Goal: Information Seeking & Learning: Learn about a topic

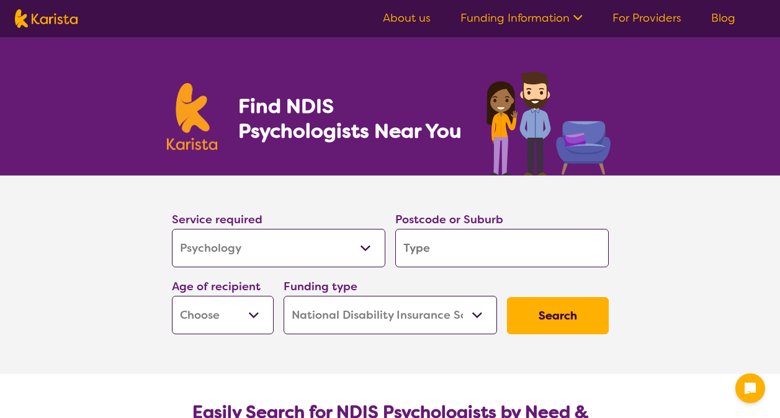
select select "Psychology"
select select "NDIS"
select select "Psychology"
select select "NDIS"
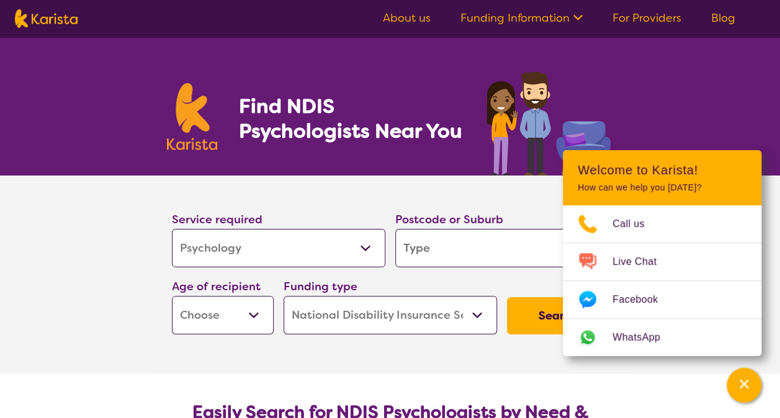
click at [473, 255] on input "search" at bounding box center [502, 248] width 214 height 38
type input "4"
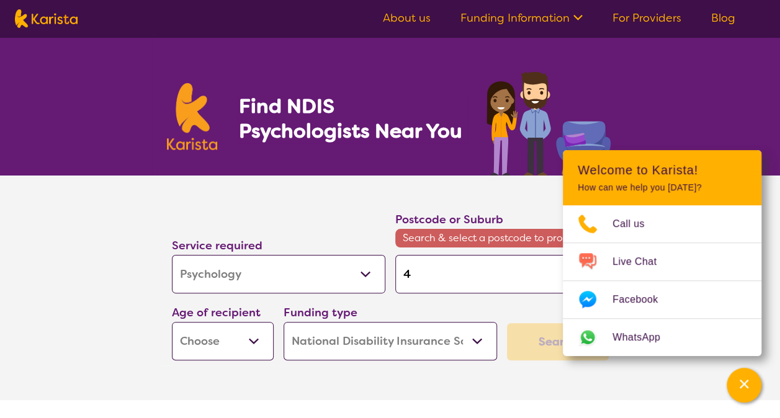
type input "45"
type input "450"
type input "4509"
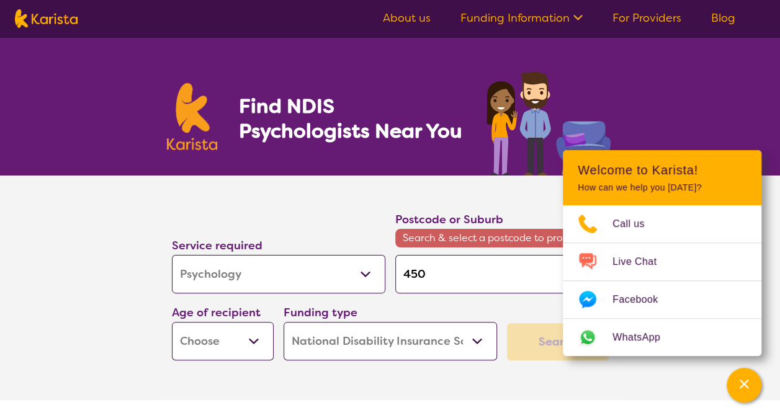
type input "4509"
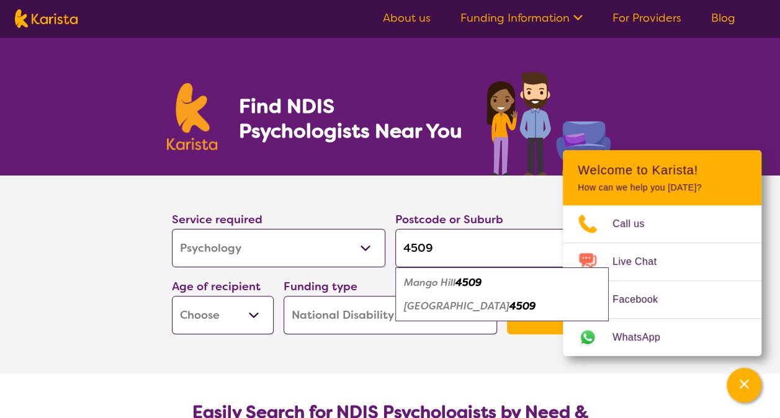
type input "4509"
click at [507, 297] on button "Search" at bounding box center [558, 315] width 102 height 37
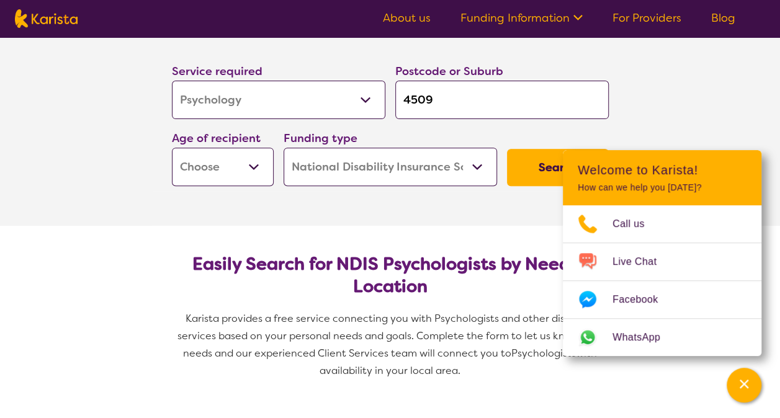
scroll to position [149, 0]
click at [543, 160] on button "Search" at bounding box center [558, 166] width 102 height 37
click at [210, 173] on select "Early Childhood - 0 to 9 Child - 10 to 11 Adolescent - 12 to 17 Adult - 18 to 6…" at bounding box center [223, 166] width 102 height 38
select select "EC"
click at [172, 147] on select "Early Childhood - 0 to 9 Child - 10 to 11 Adolescent - 12 to 17 Adult - 18 to 6…" at bounding box center [223, 166] width 102 height 38
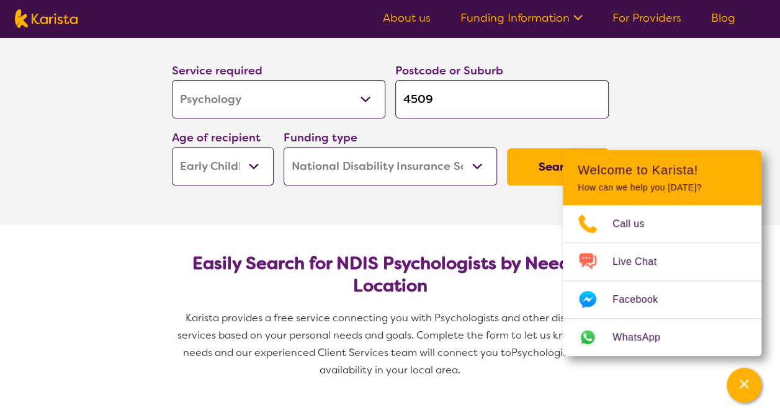
select select "EC"
click at [529, 174] on button "Search" at bounding box center [558, 166] width 102 height 37
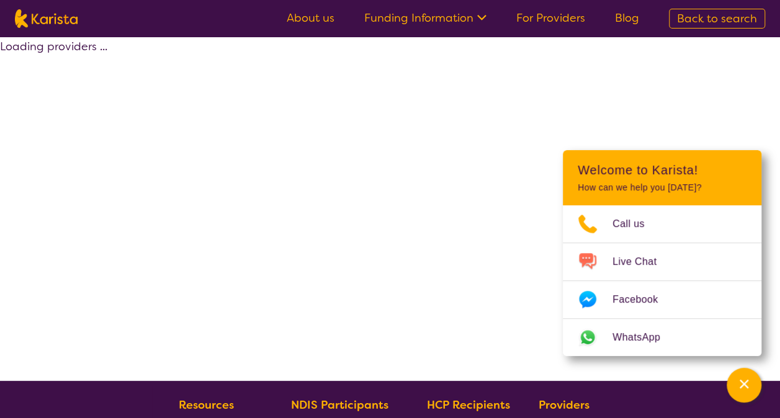
select select "by_score"
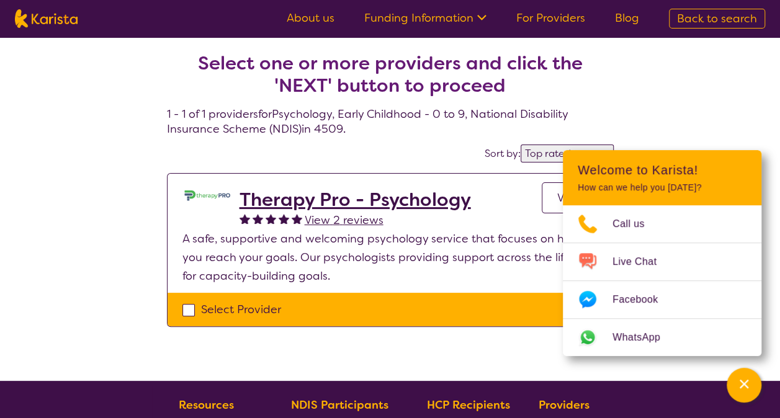
click at [539, 14] on link "For Providers" at bounding box center [550, 18] width 69 height 15
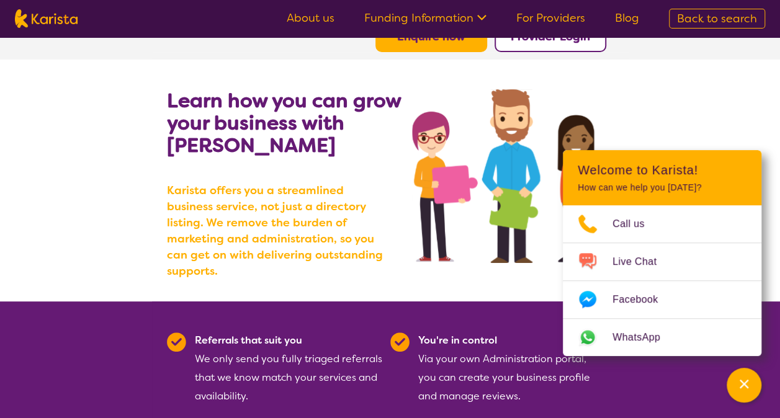
scroll to position [53, 0]
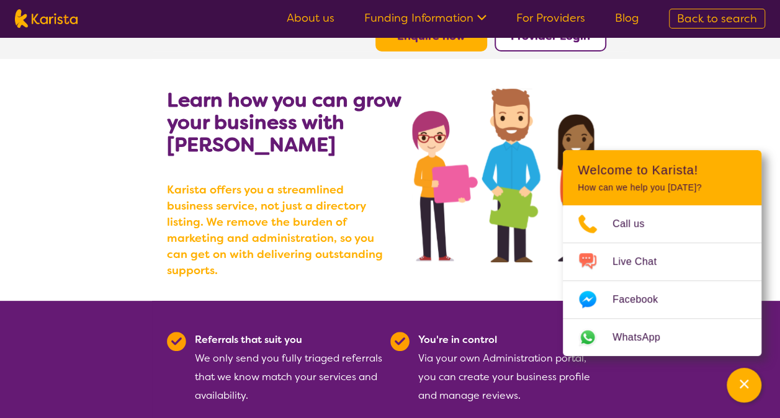
click at [690, 97] on section "Learn how you can grow your business with [PERSON_NAME] [PERSON_NAME] offers yo…" at bounding box center [390, 180] width 780 height 242
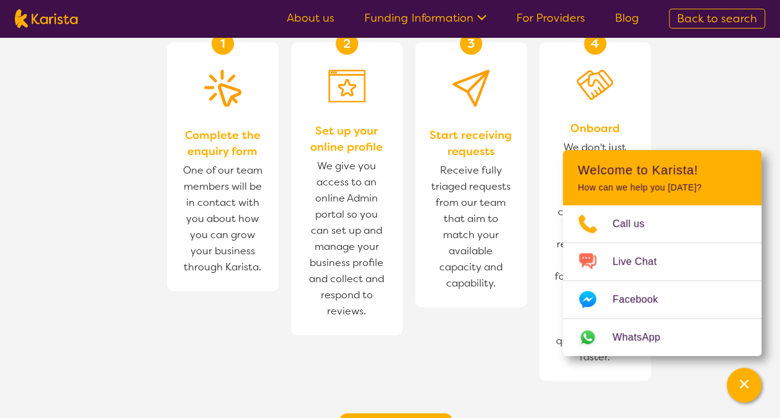
scroll to position [800, 0]
click at [745, 380] on icon "Channel Menu" at bounding box center [744, 384] width 12 height 12
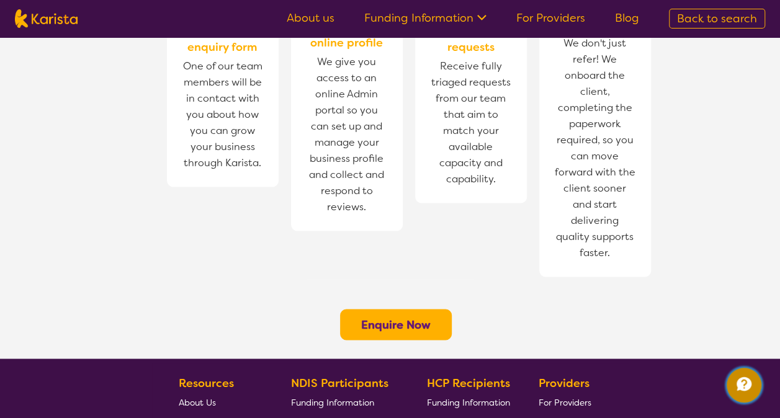
scroll to position [902, 0]
